Goal: Find specific page/section: Find specific page/section

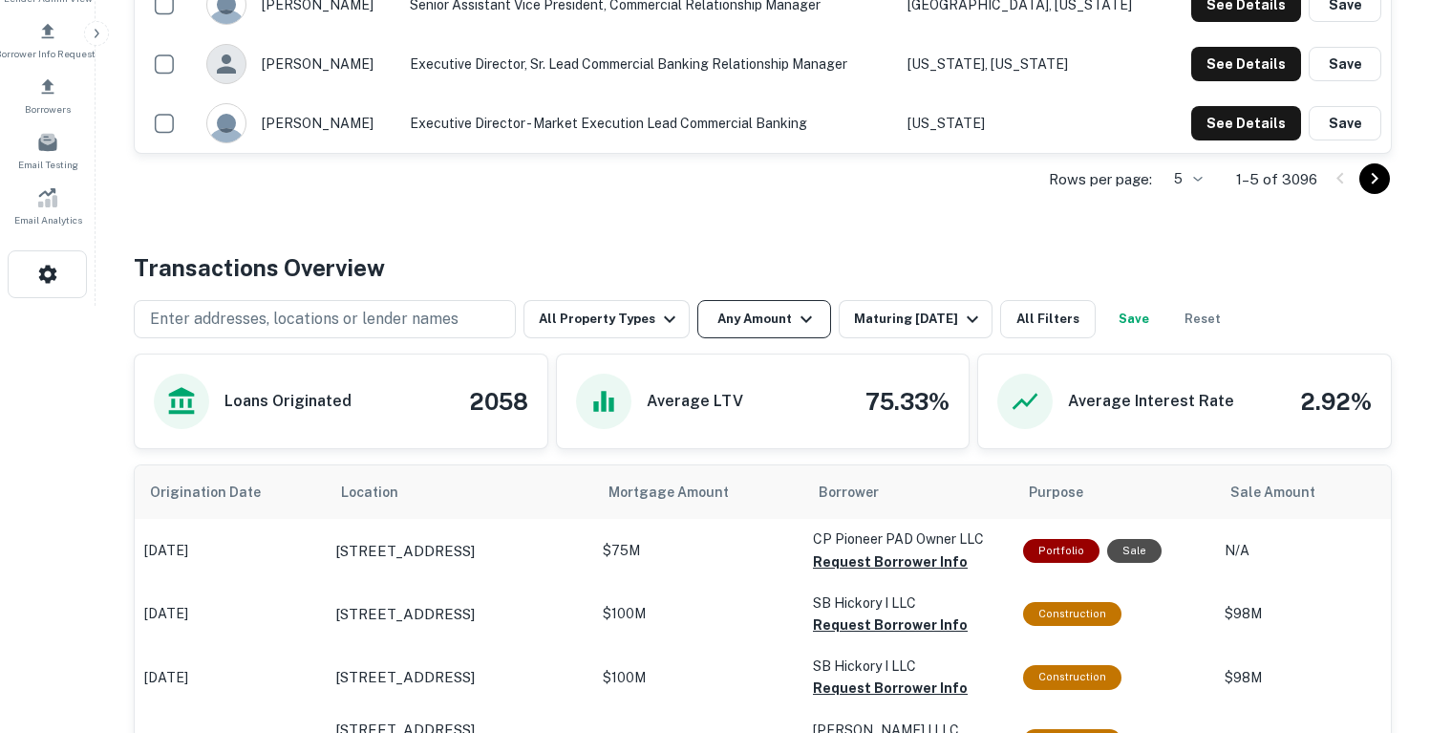
scroll to position [733, 0]
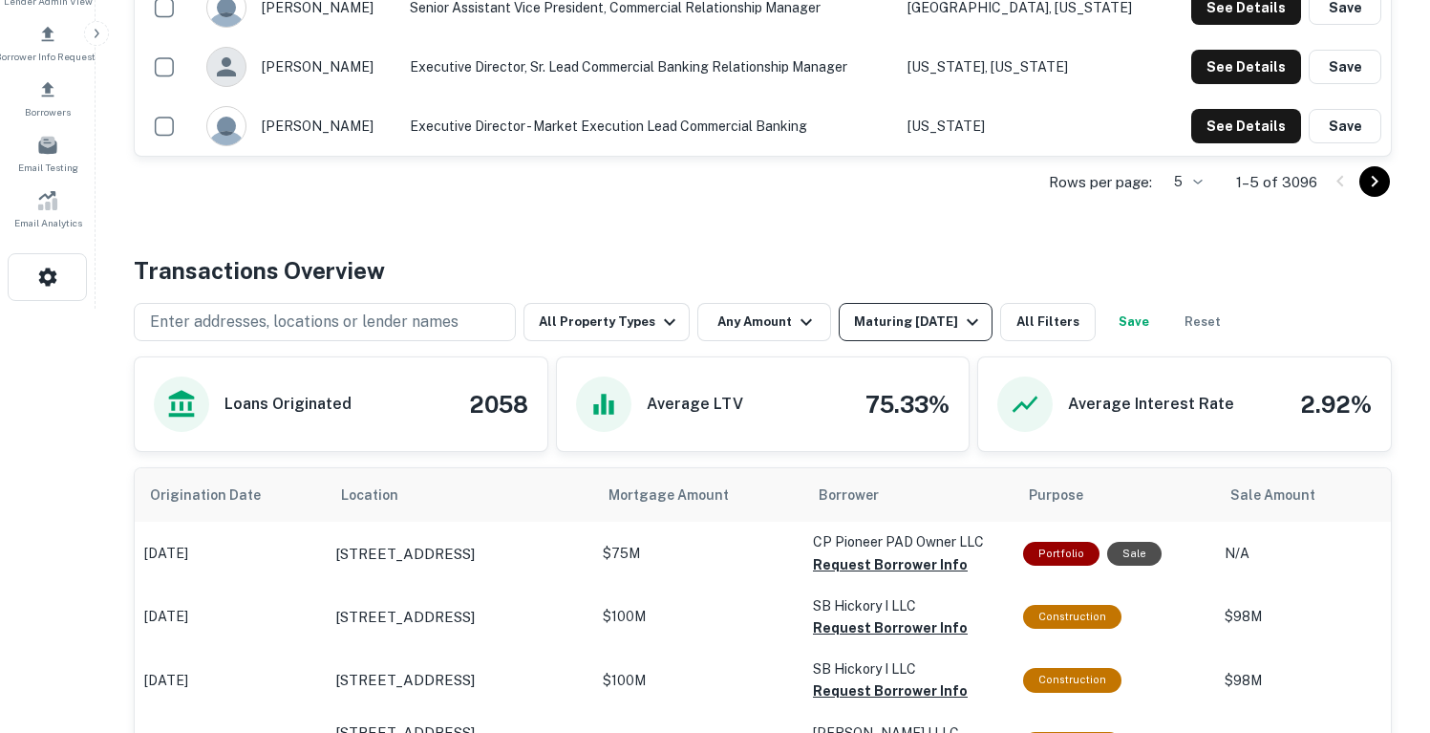
click at [934, 322] on div "Maturing In 1 Year" at bounding box center [919, 321] width 130 height 23
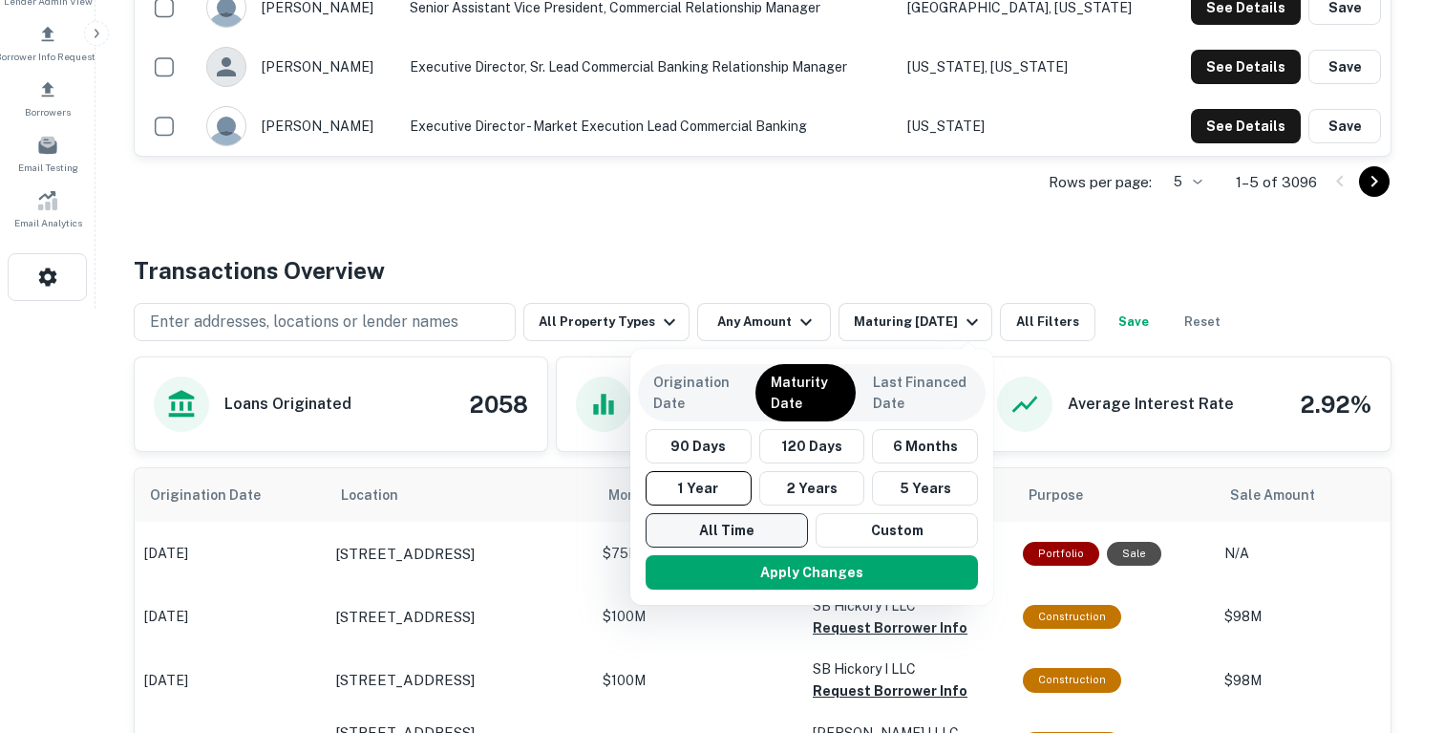
click at [738, 521] on button "All Time" at bounding box center [727, 530] width 162 height 34
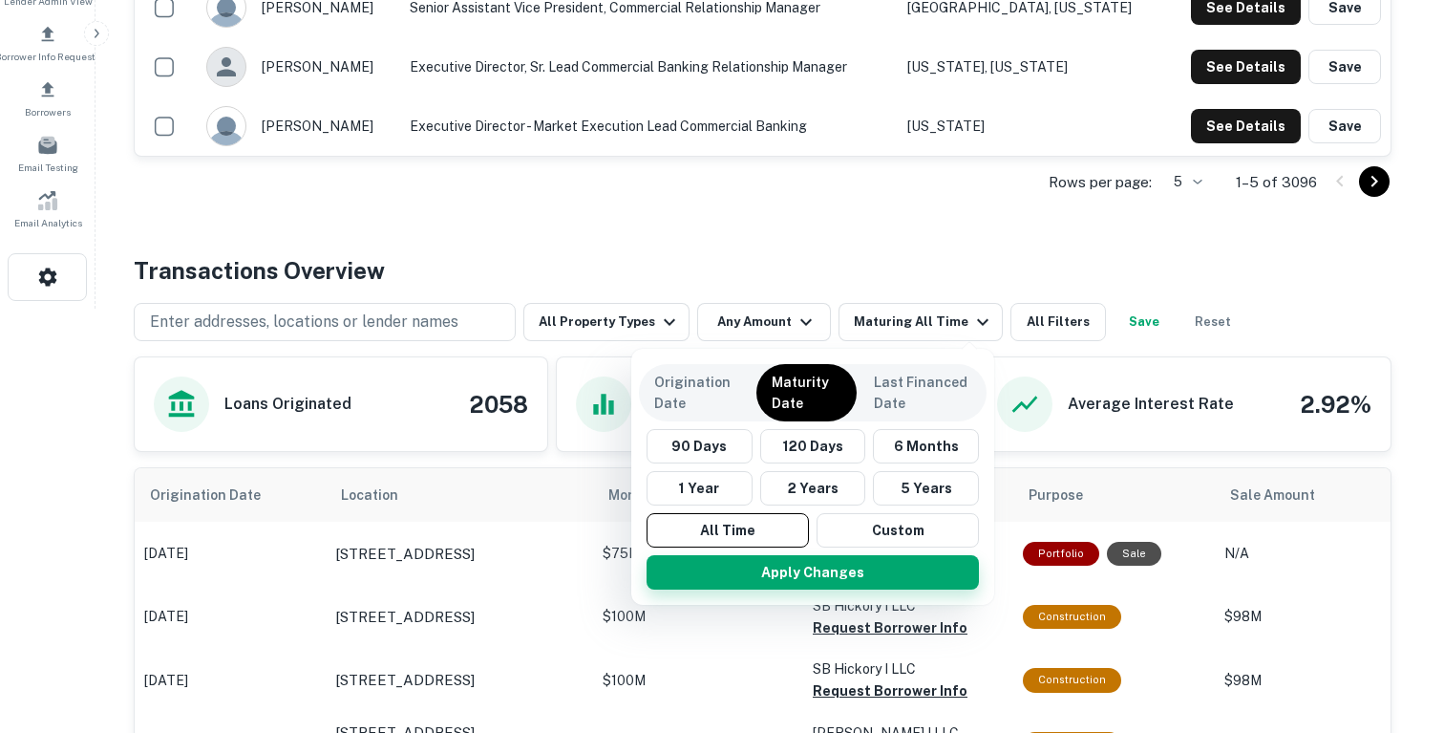
click at [757, 572] on button "Apply Changes" at bounding box center [813, 572] width 332 height 34
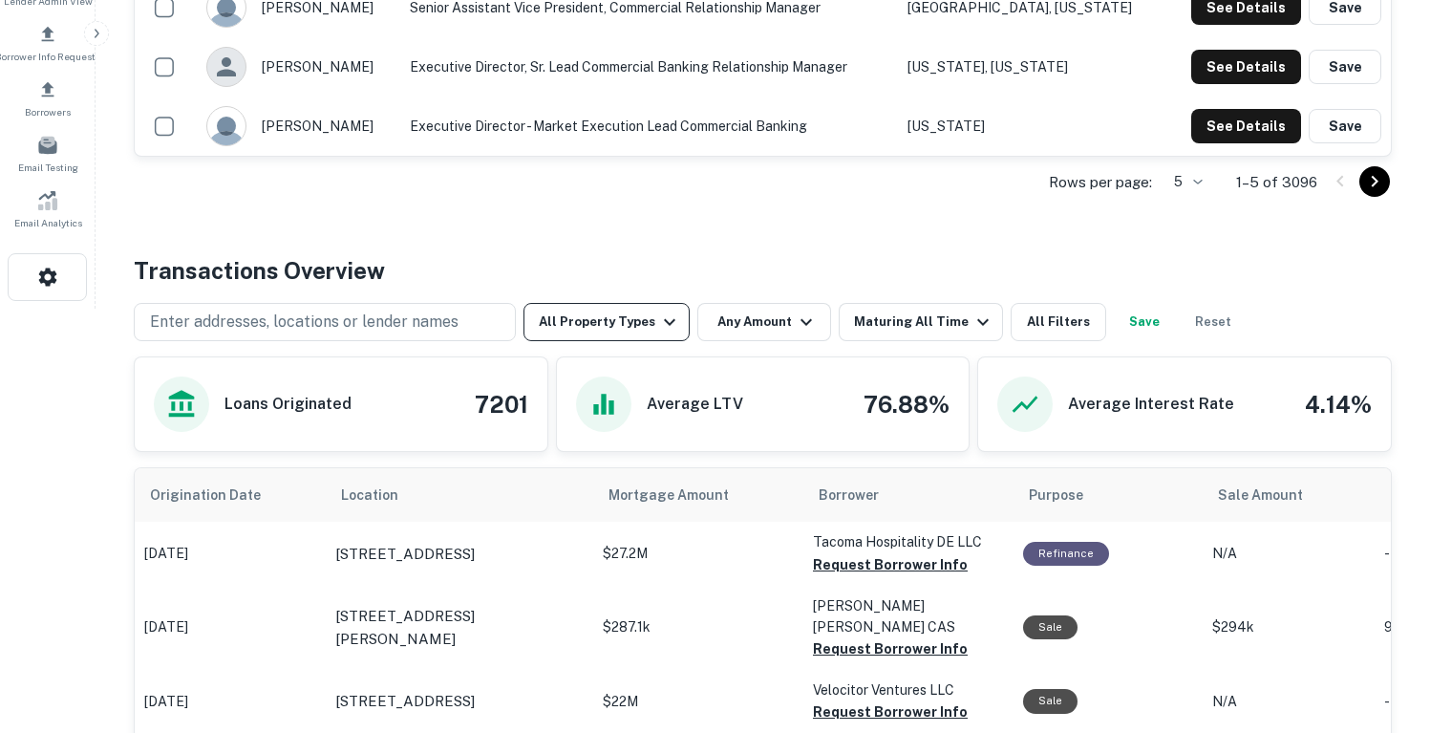
click at [614, 313] on button "All Property Types" at bounding box center [606, 322] width 166 height 38
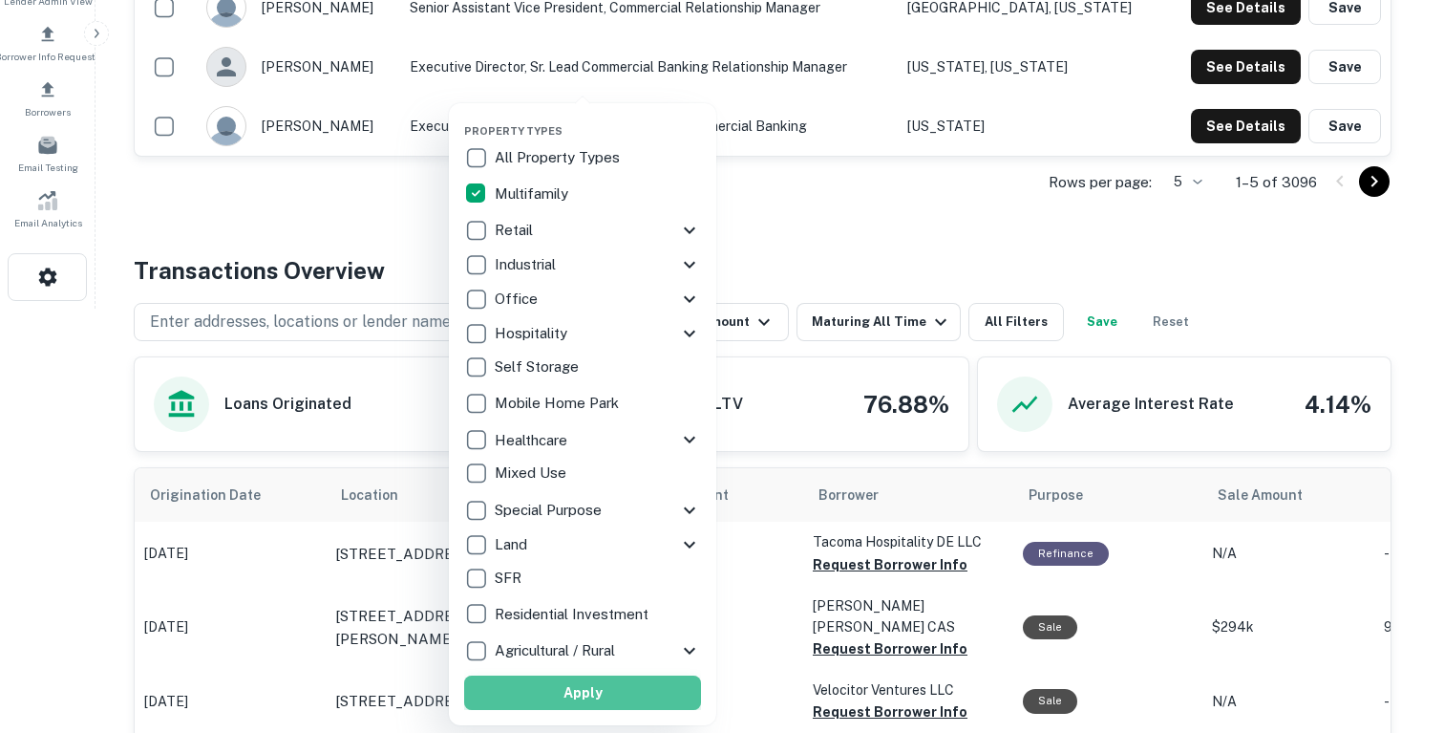
click at [509, 688] on button "Apply" at bounding box center [582, 692] width 237 height 34
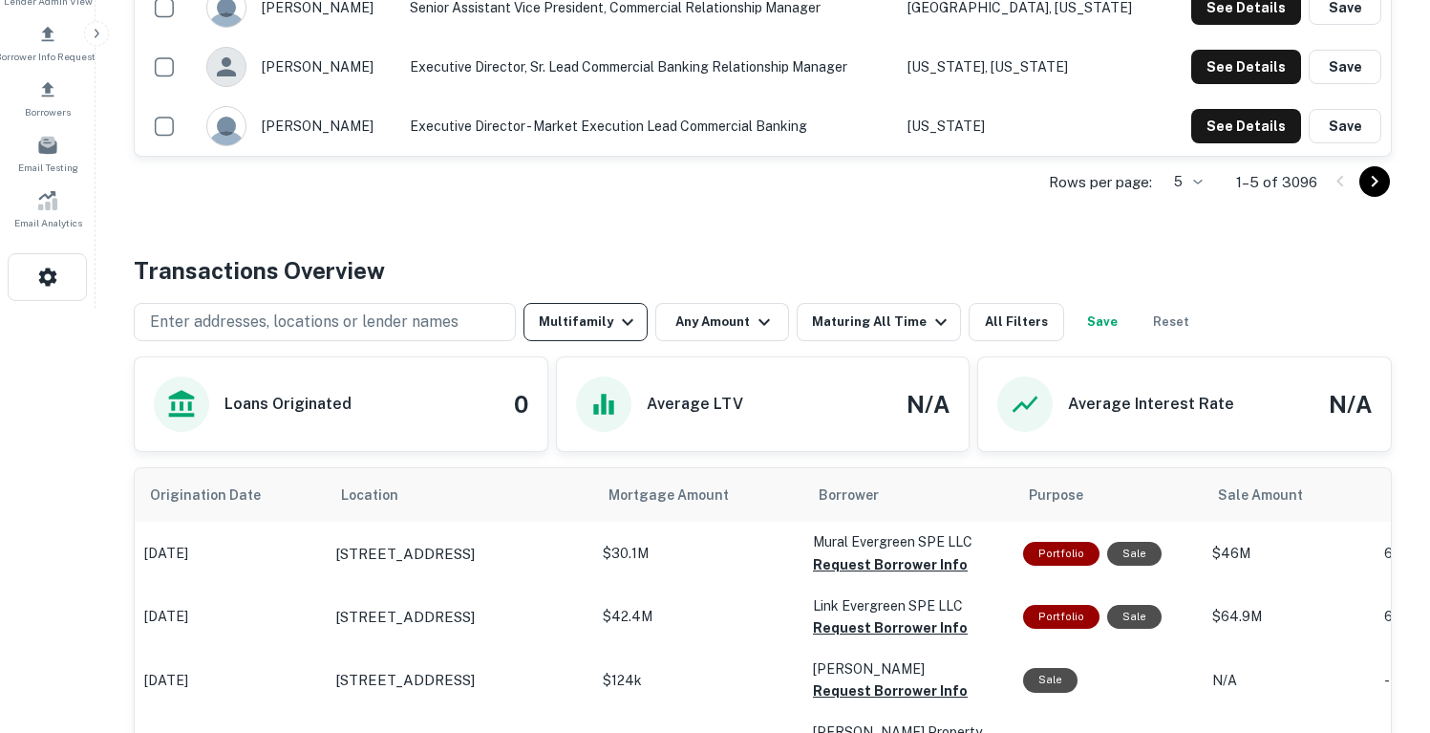
click at [586, 330] on button "Multifamily" at bounding box center [585, 322] width 124 height 38
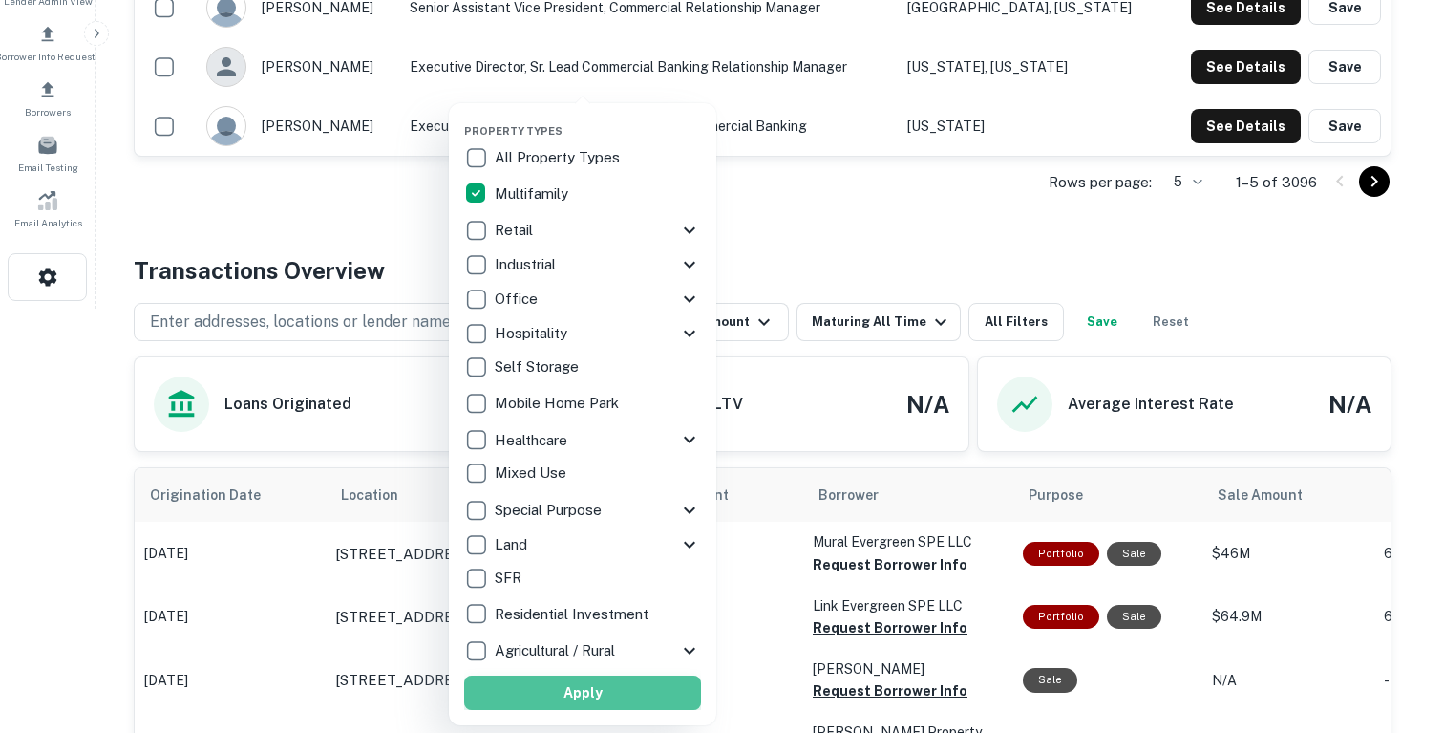
click at [555, 698] on button "Apply" at bounding box center [582, 692] width 237 height 34
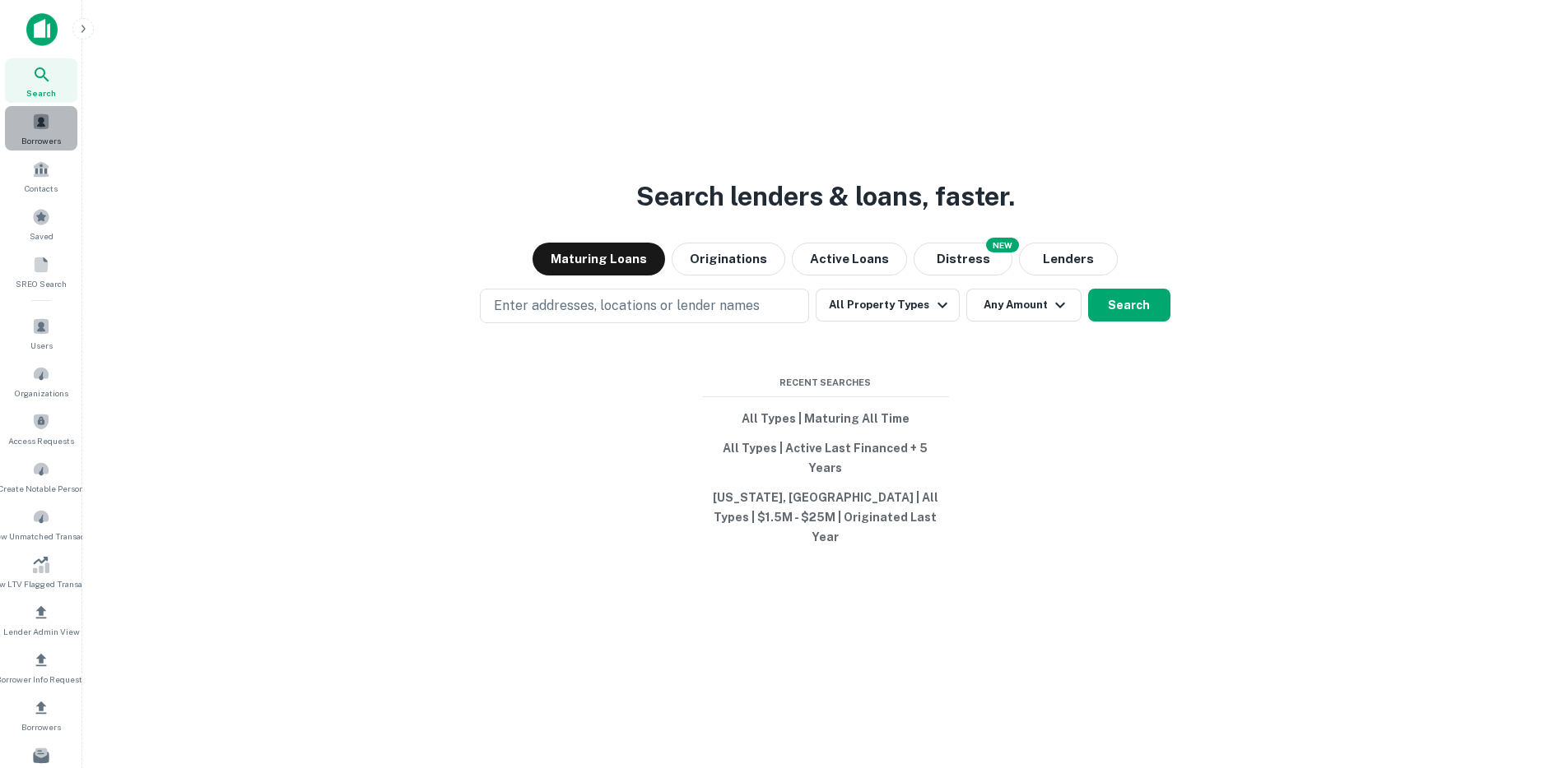
click at [41, 116] on span at bounding box center [40, 121] width 18 height 18
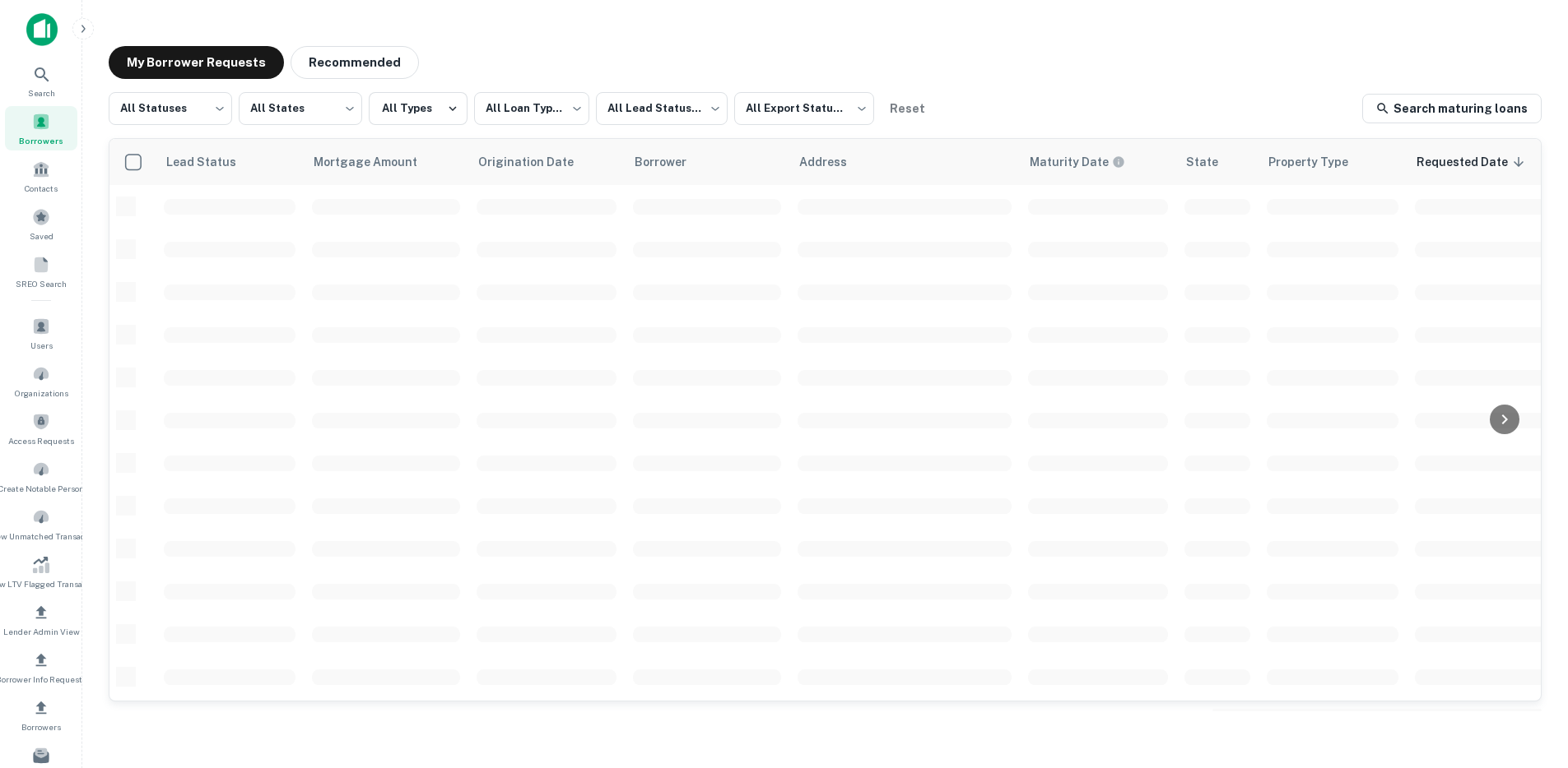
click at [80, 30] on icon "button" at bounding box center [83, 28] width 13 height 13
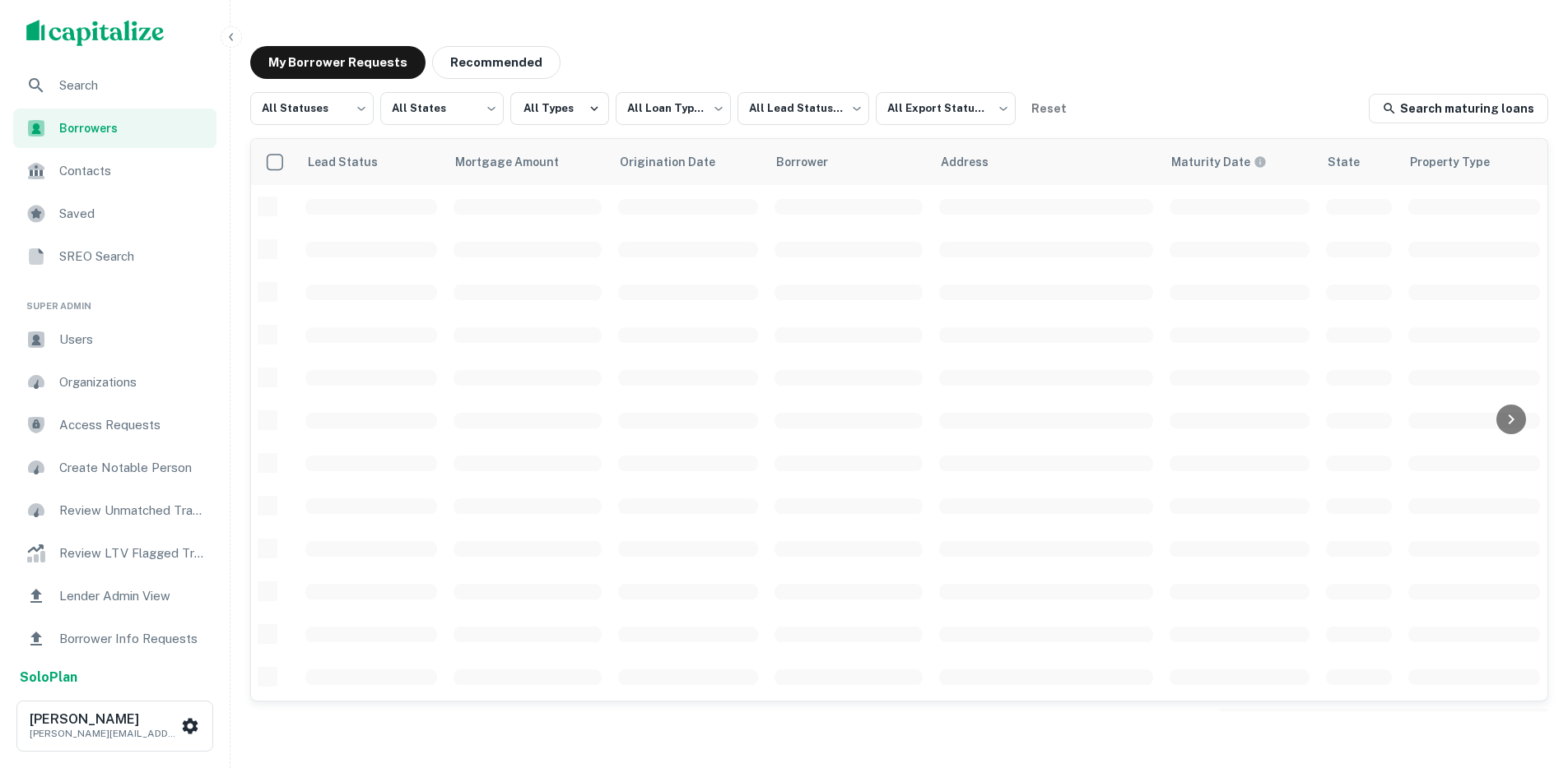
click at [83, 336] on span "Users" at bounding box center [133, 339] width 147 height 20
